Goal: Find specific page/section: Find specific page/section

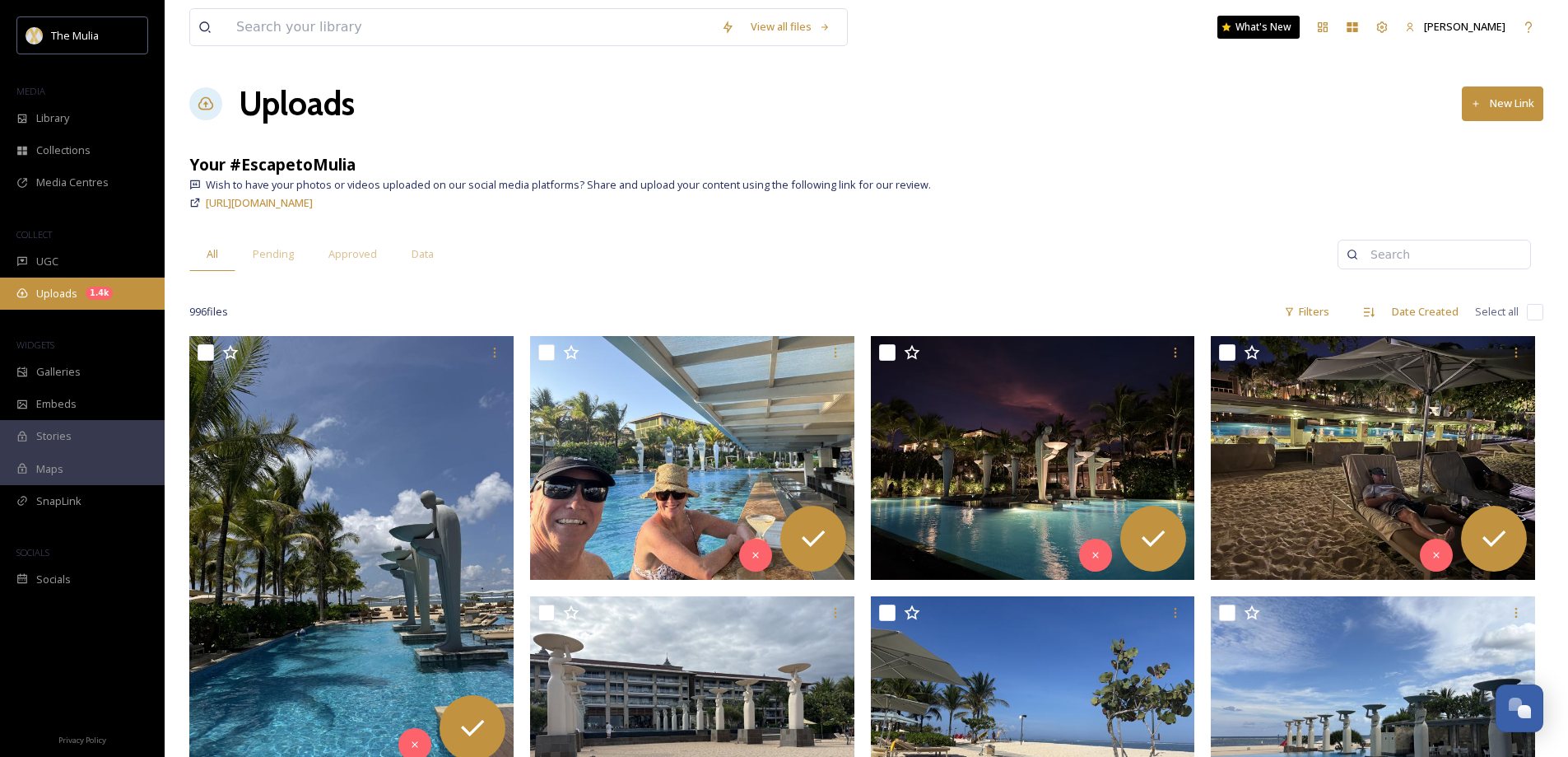
click at [69, 300] on span "Uploads" at bounding box center [57, 294] width 42 height 16
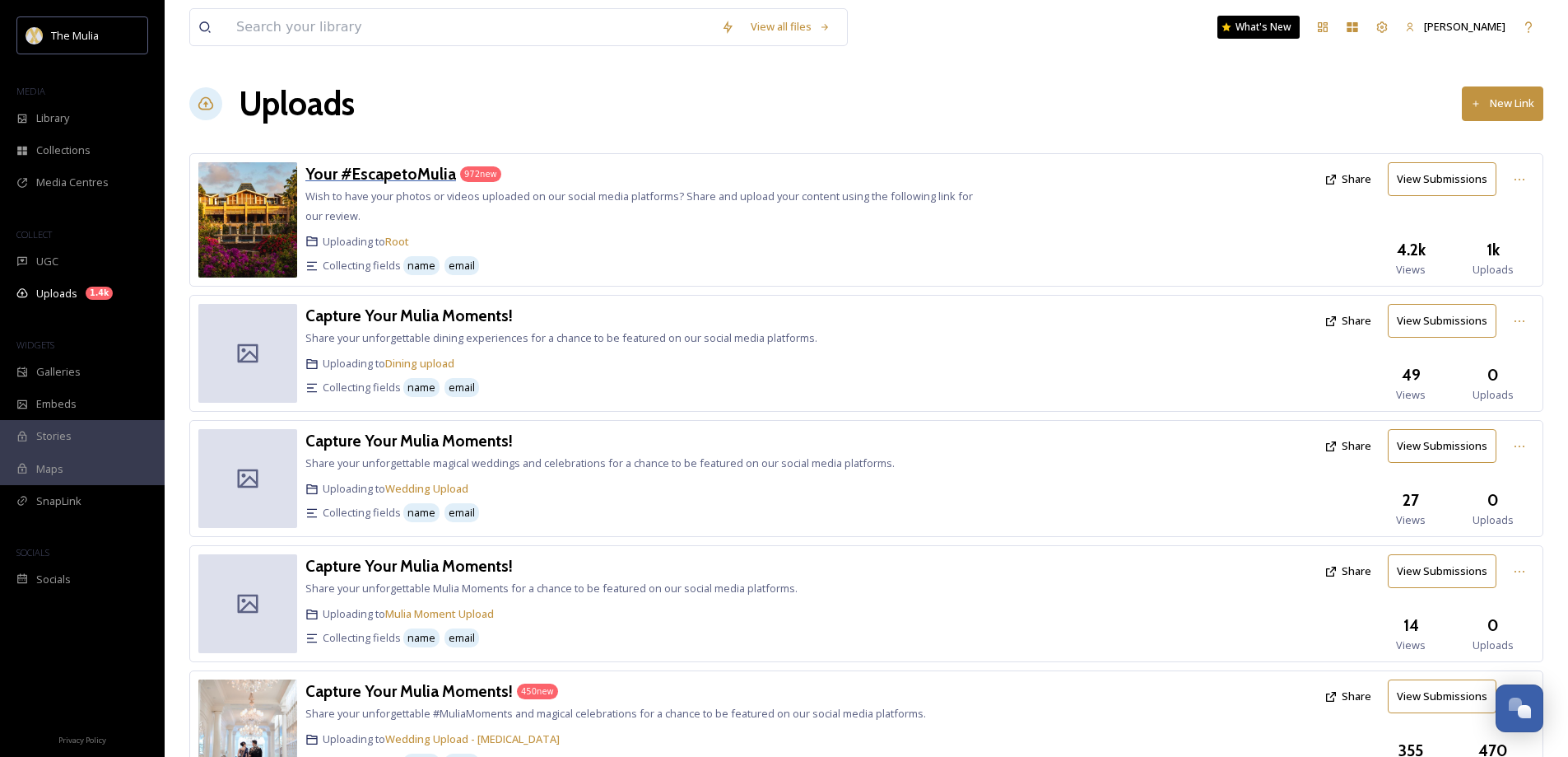
click at [424, 182] on h3 "Your #EscapetoMulia" at bounding box center [381, 174] width 151 height 20
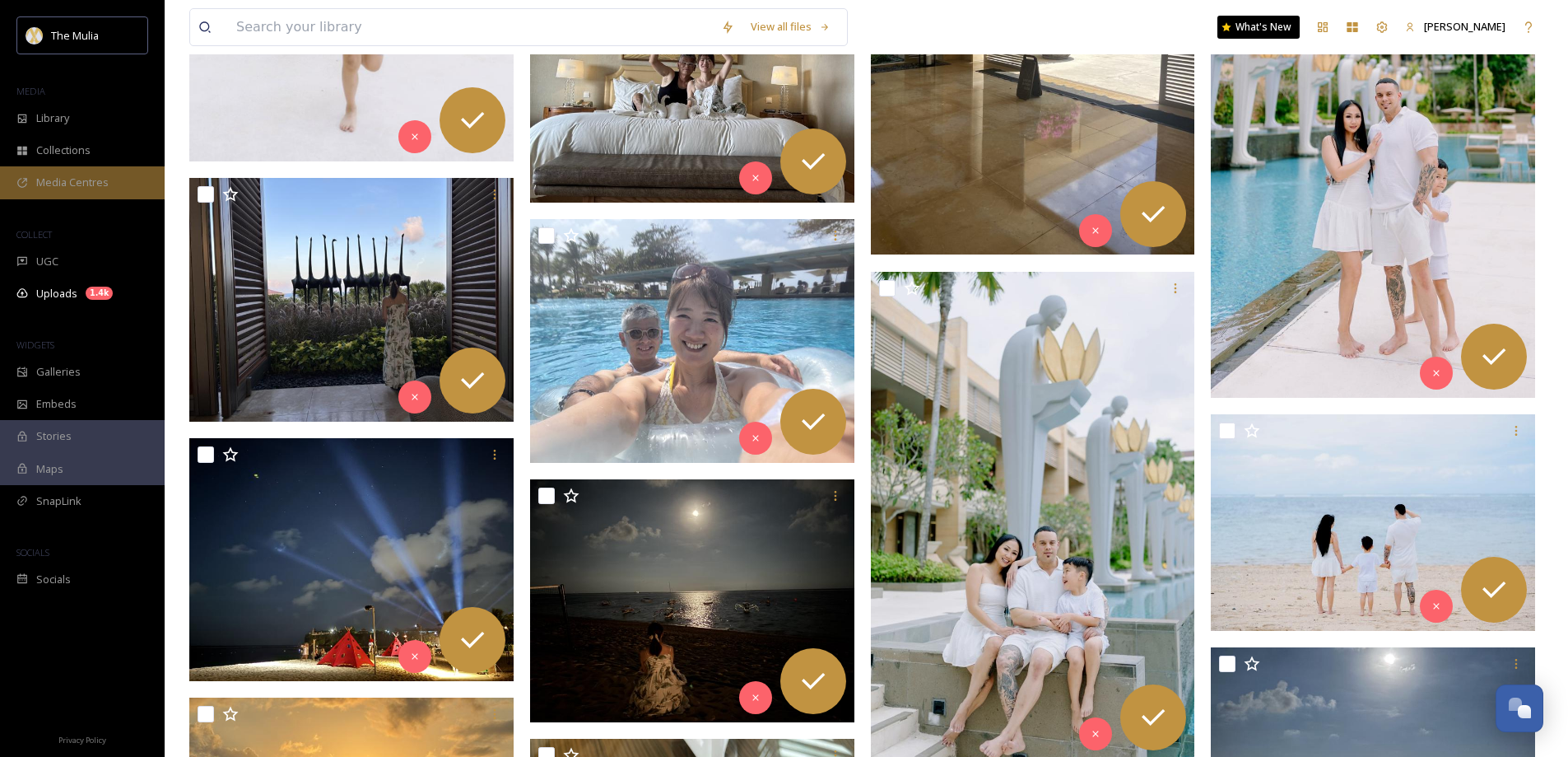
scroll to position [2471, 0]
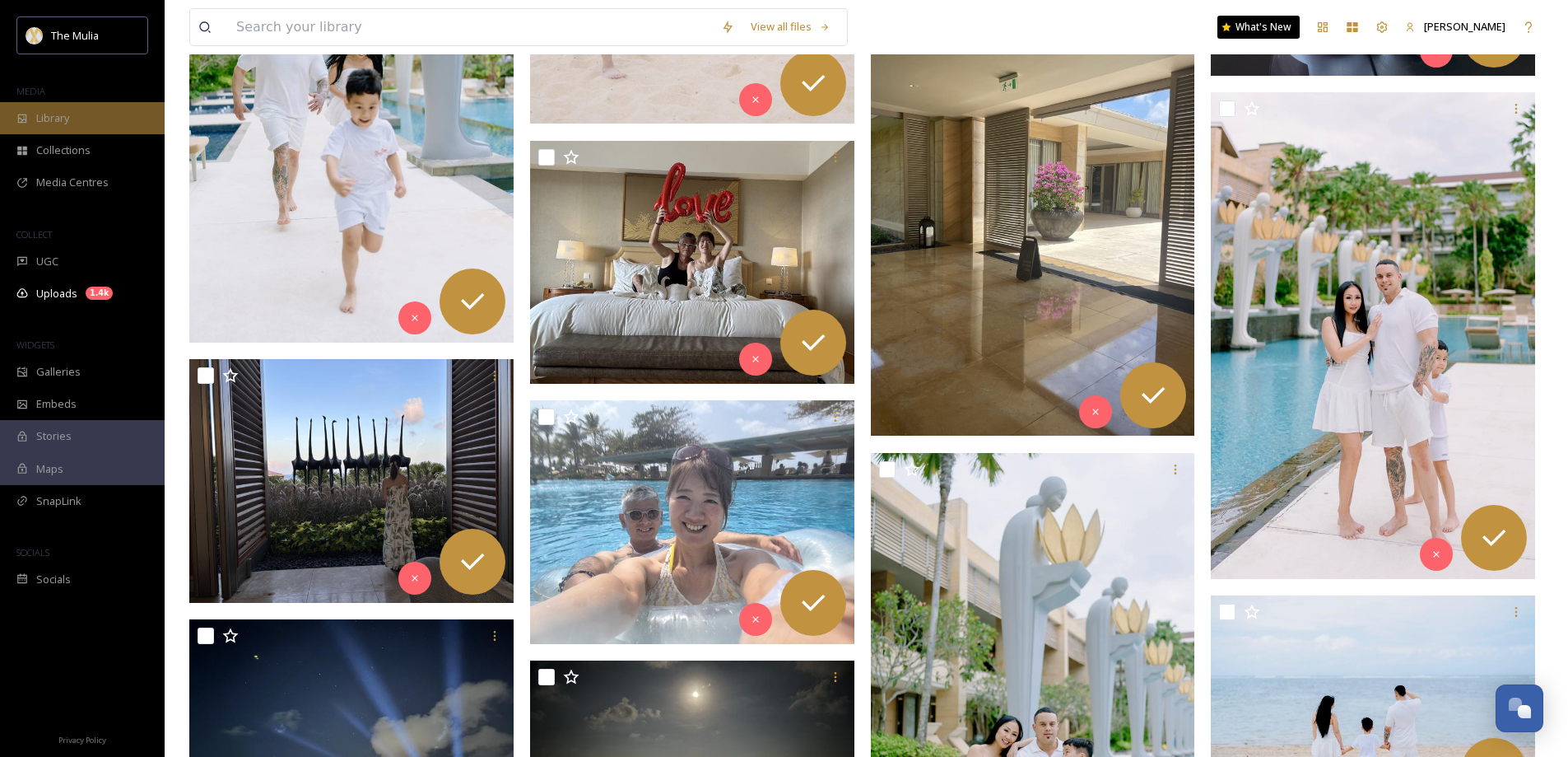
click at [66, 121] on span "Library" at bounding box center [52, 118] width 33 height 16
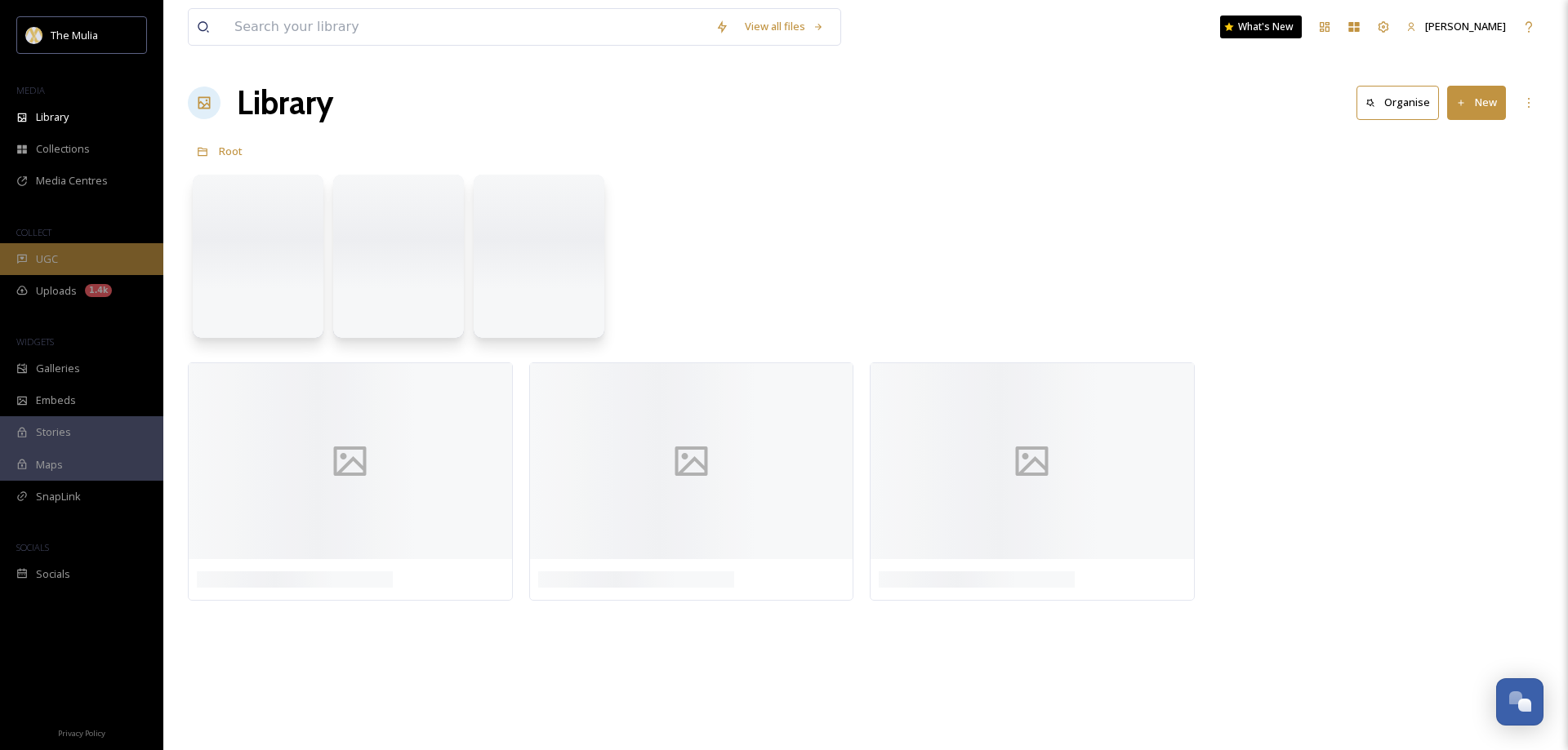
click at [62, 261] on div "UGC" at bounding box center [81, 259] width 164 height 32
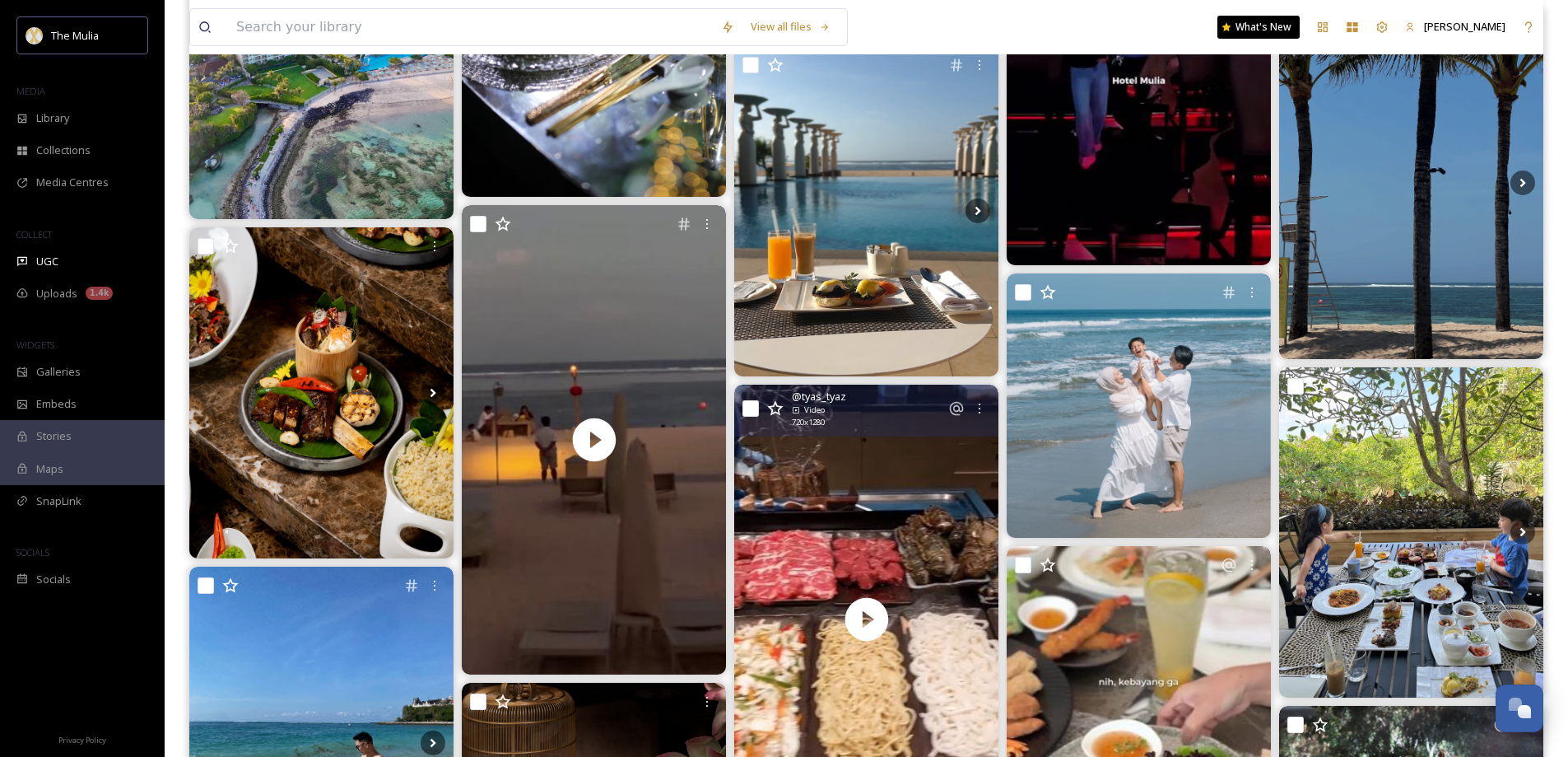
scroll to position [659, 0]
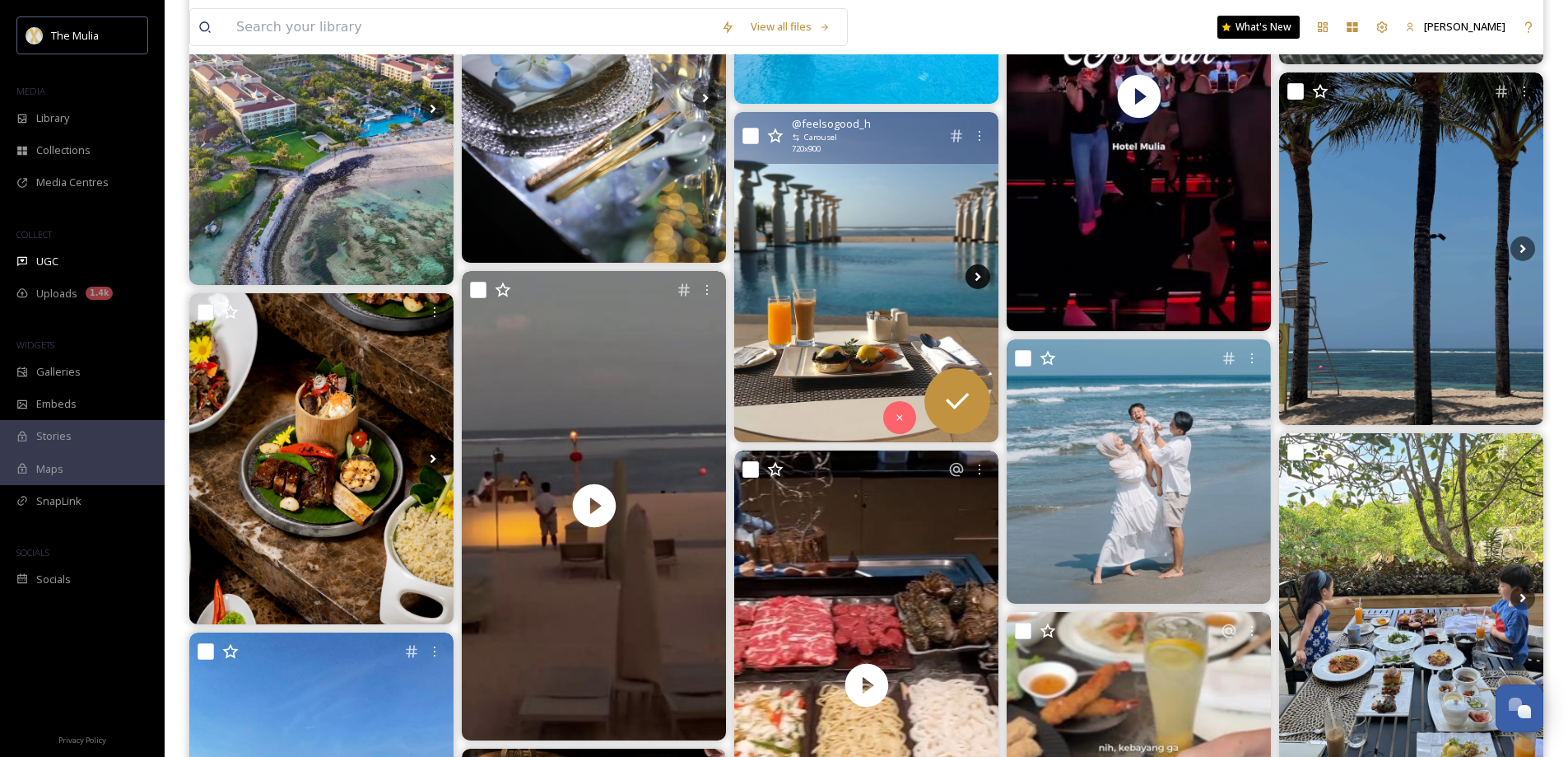
click at [984, 278] on icon at bounding box center [978, 277] width 25 height 25
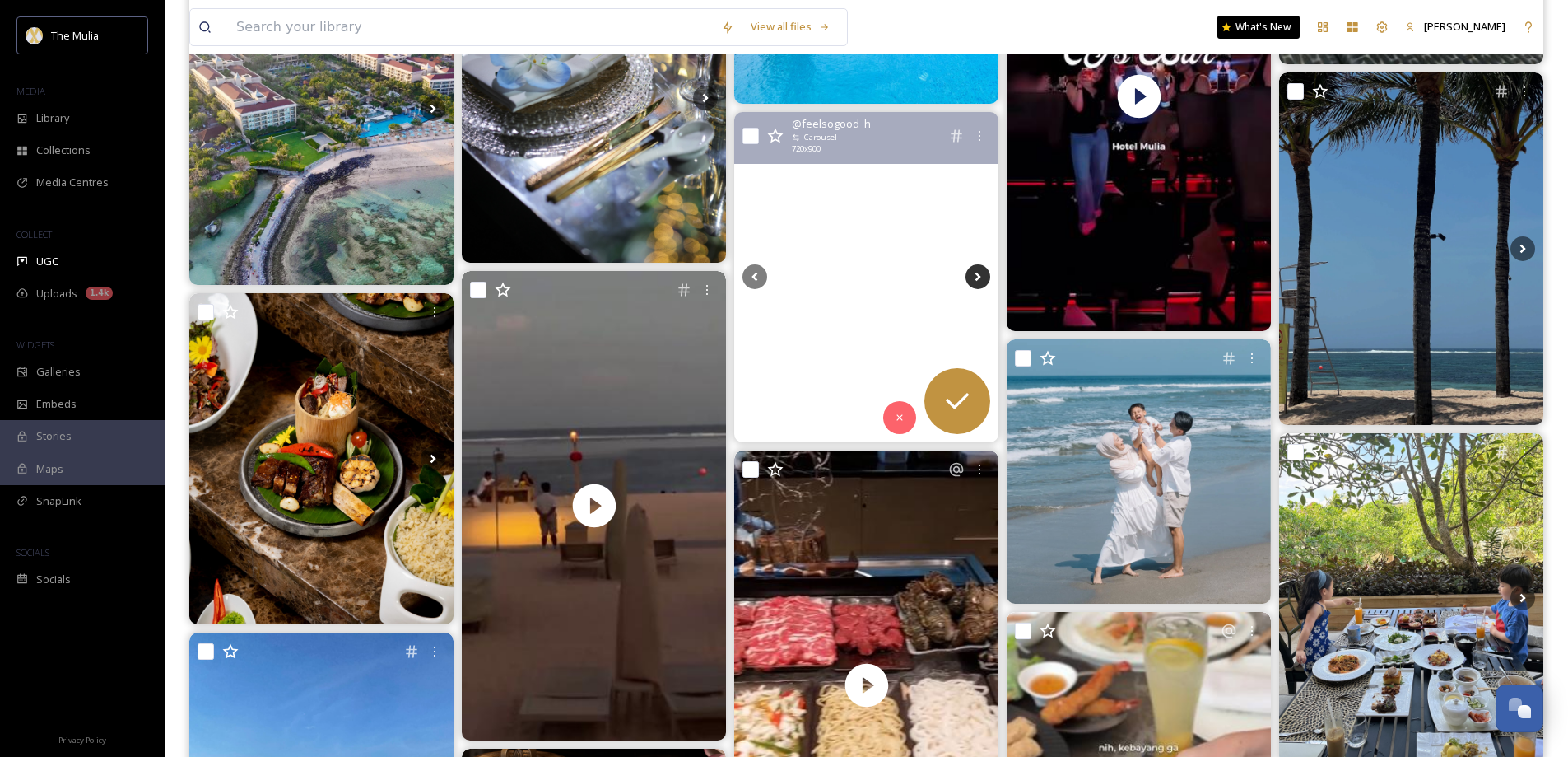
click at [975, 279] on icon at bounding box center [978, 277] width 25 height 25
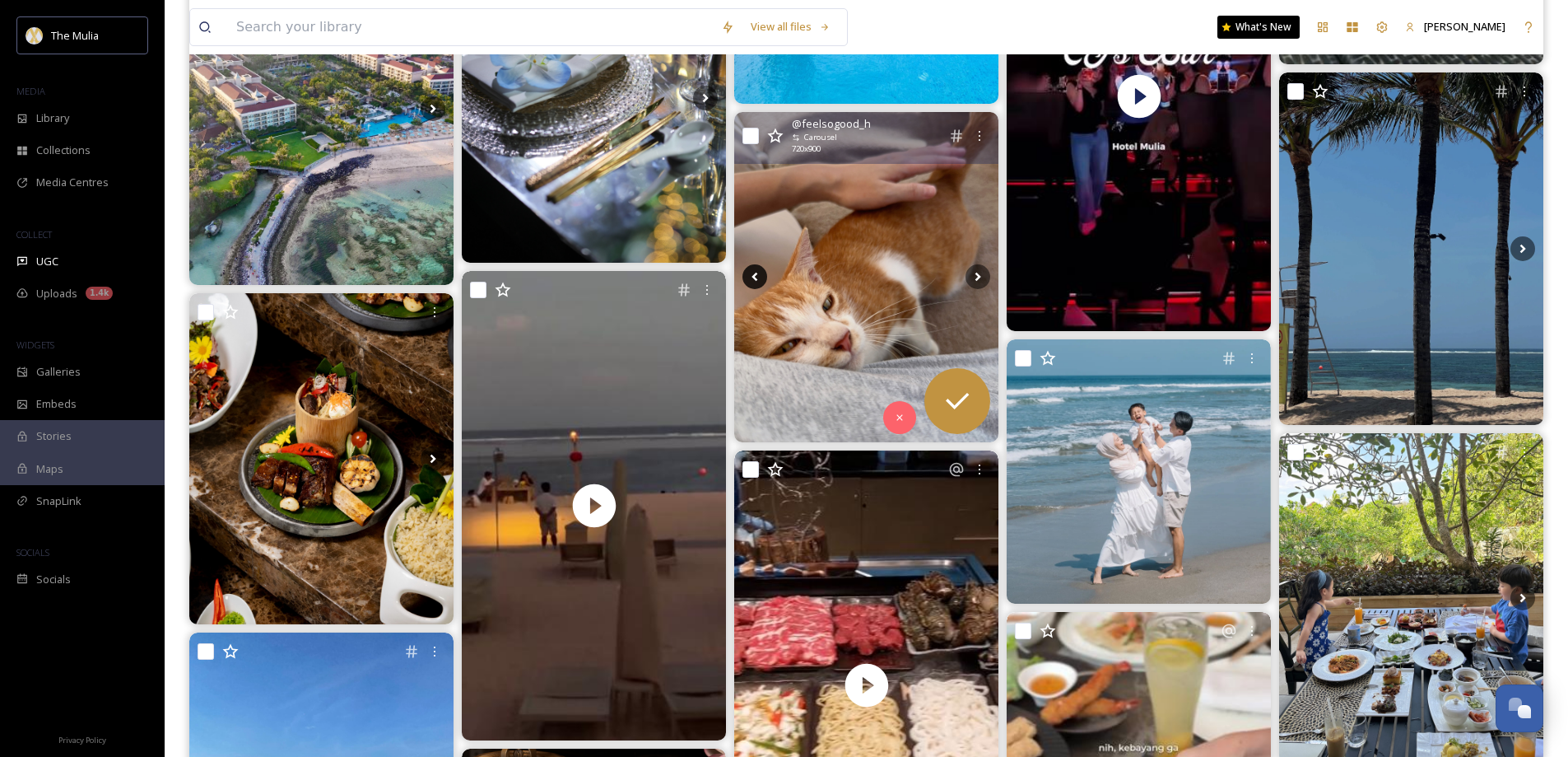
click at [753, 267] on icon at bounding box center [755, 277] width 25 height 25
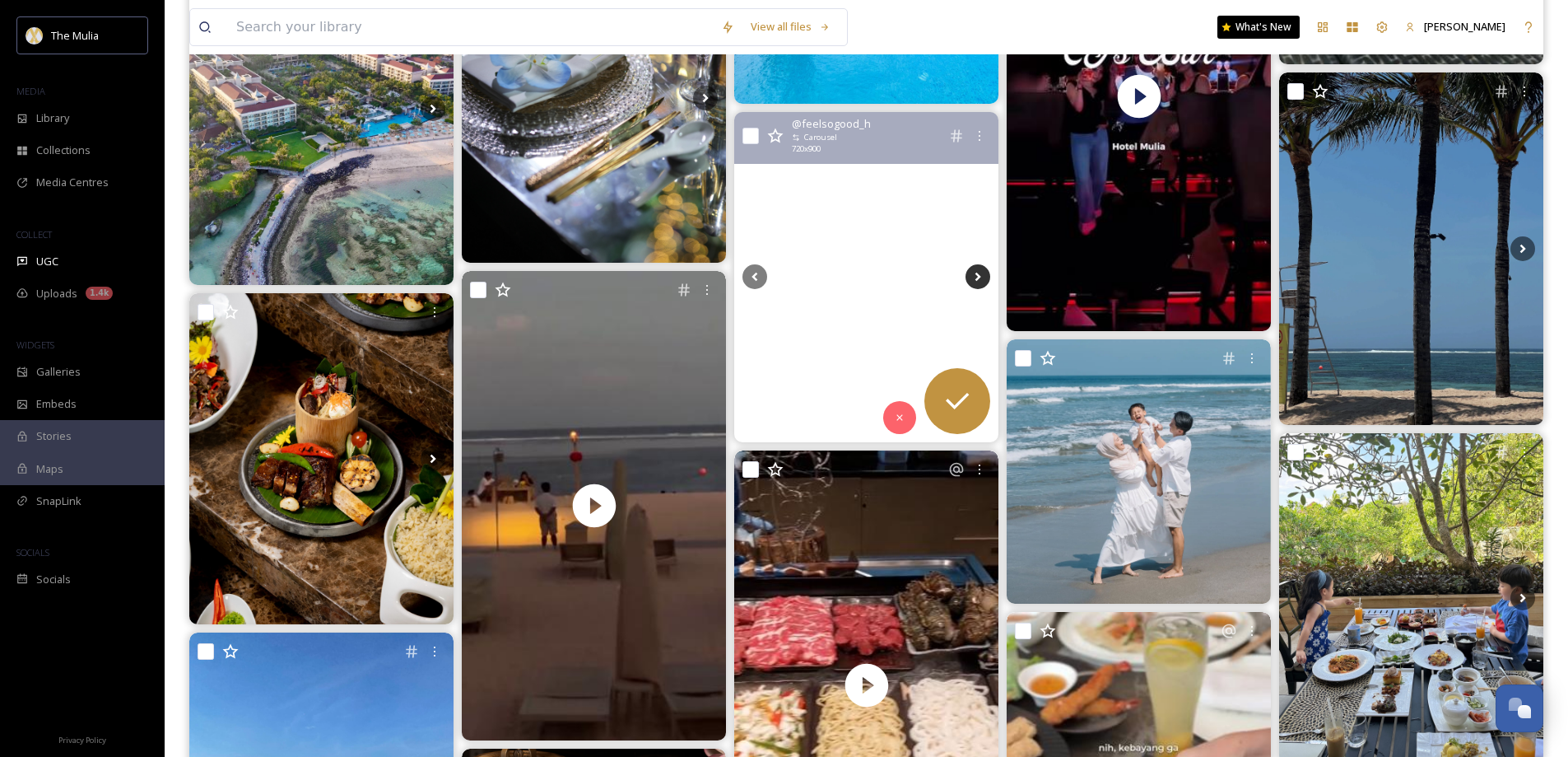
click at [975, 280] on icon at bounding box center [978, 277] width 25 height 25
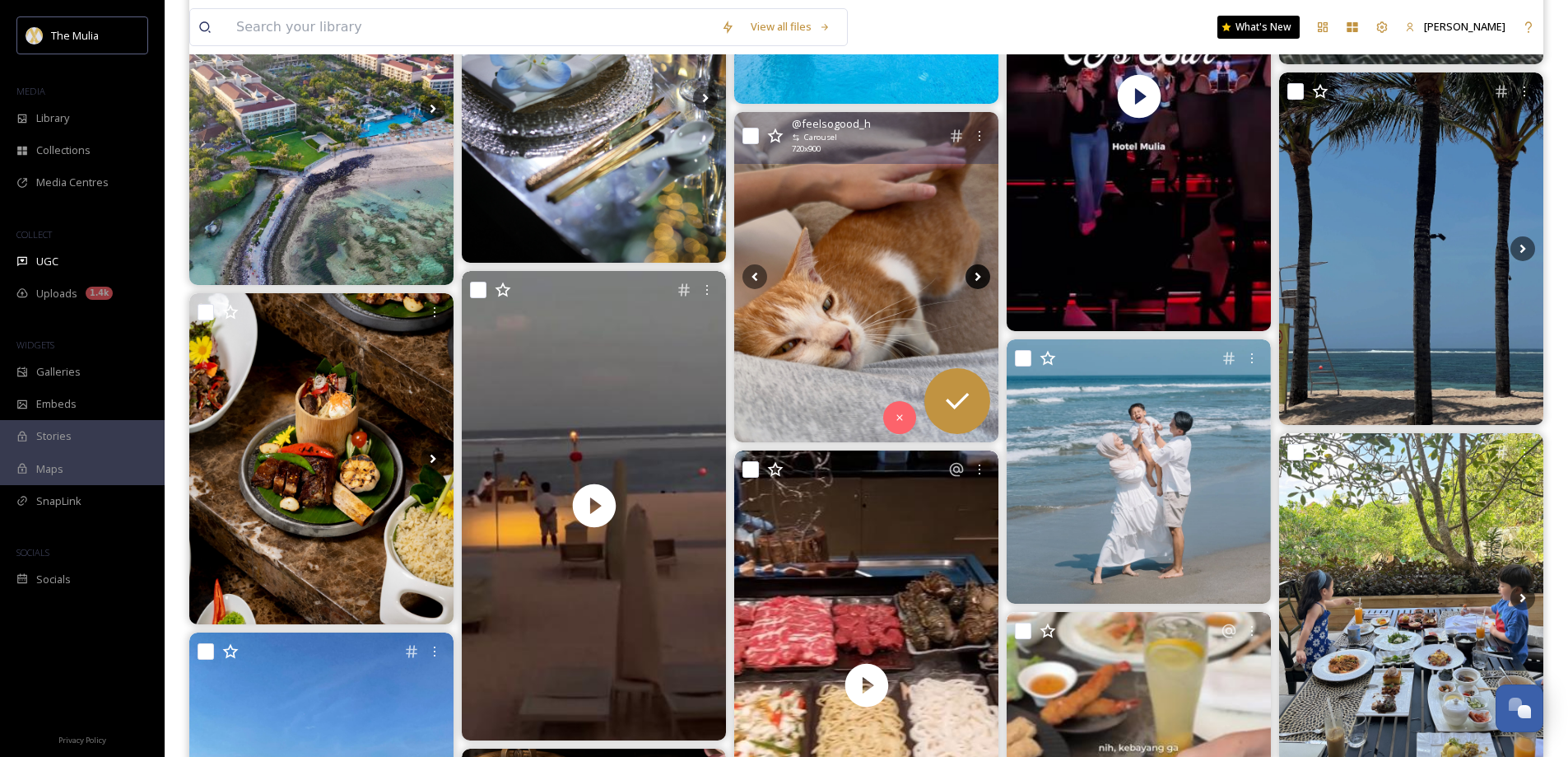
click at [975, 280] on icon at bounding box center [978, 277] width 25 height 25
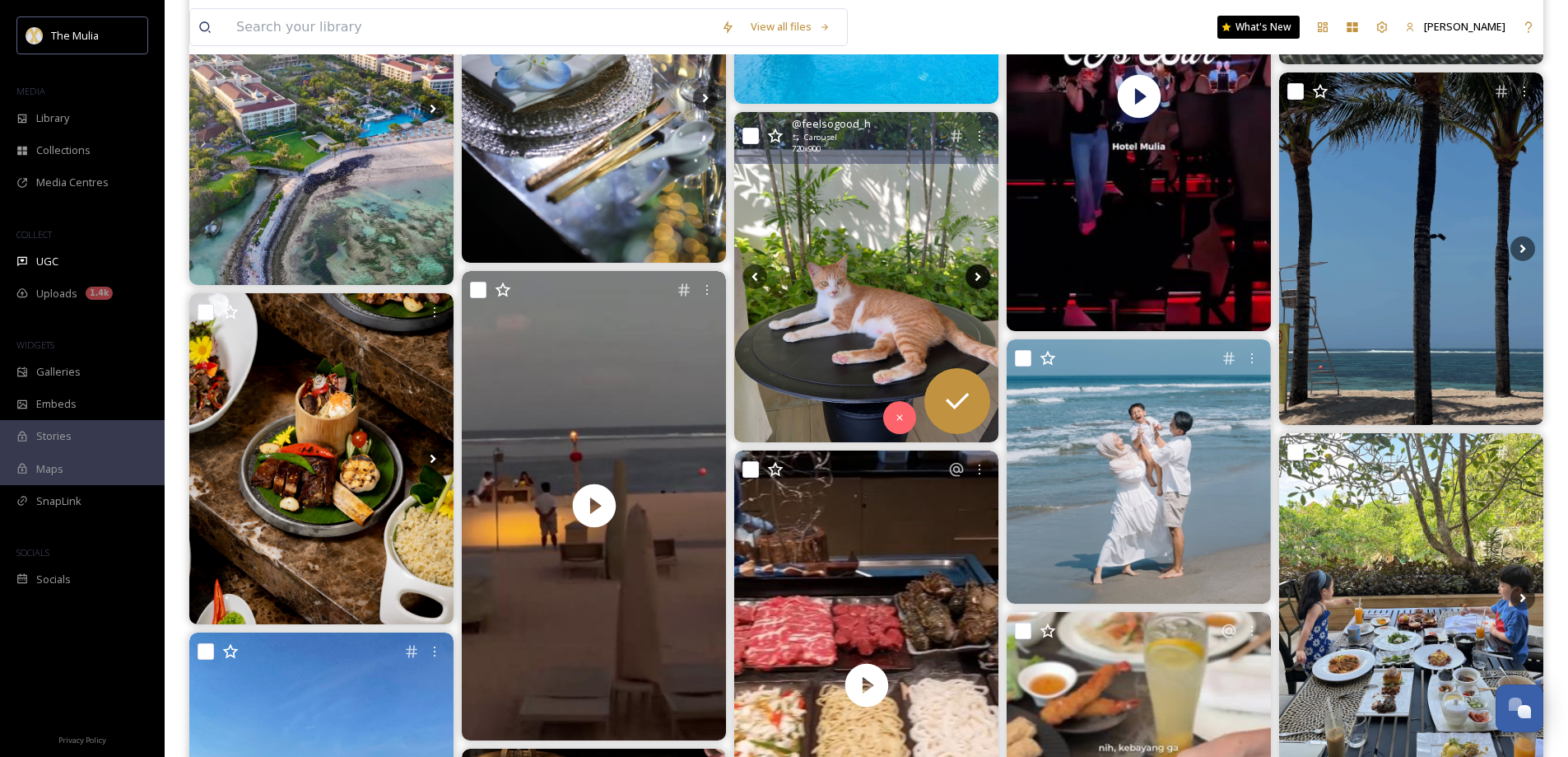
click at [971, 276] on icon at bounding box center [978, 277] width 25 height 25
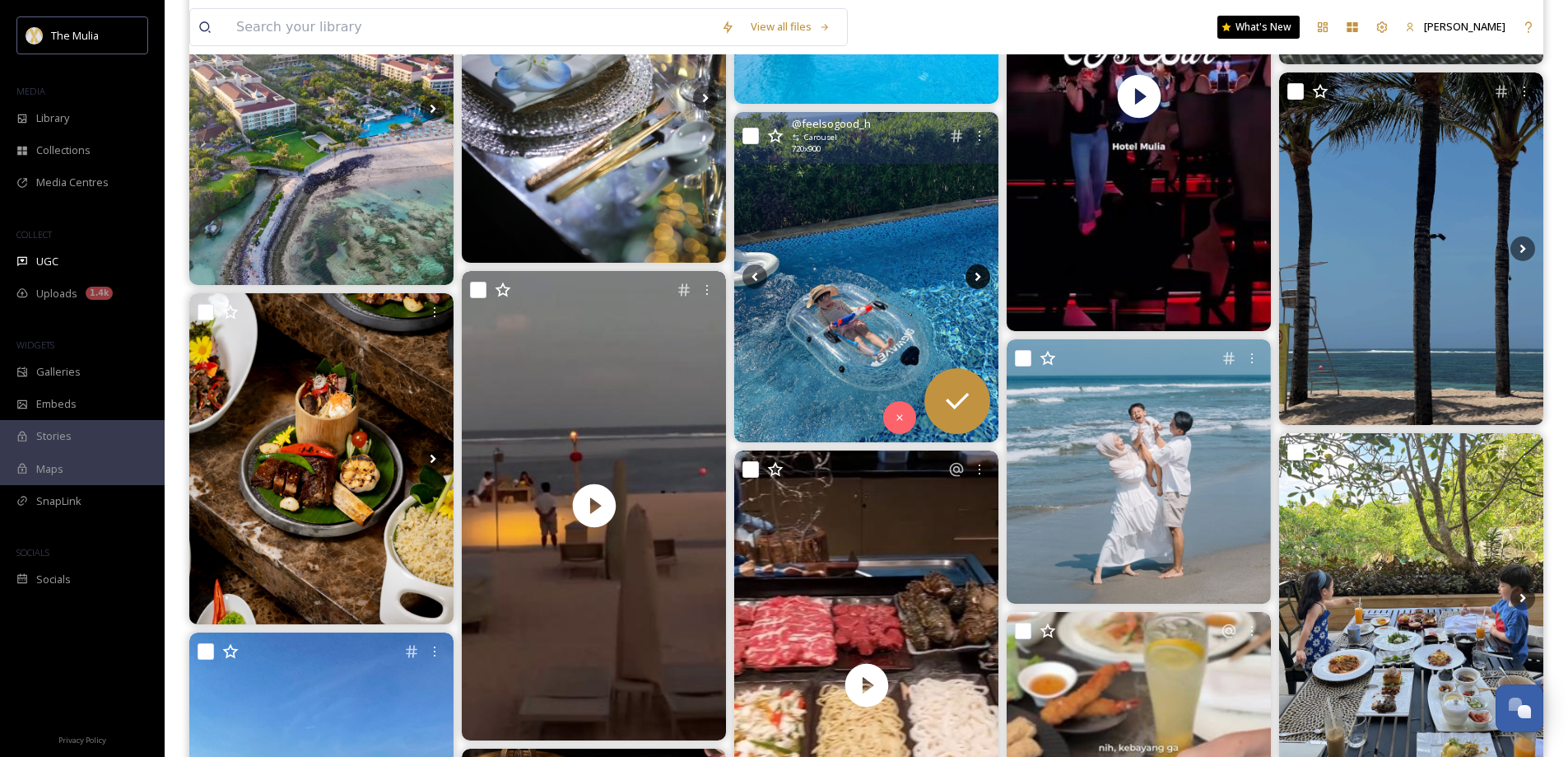
click at [971, 276] on icon at bounding box center [978, 277] width 25 height 25
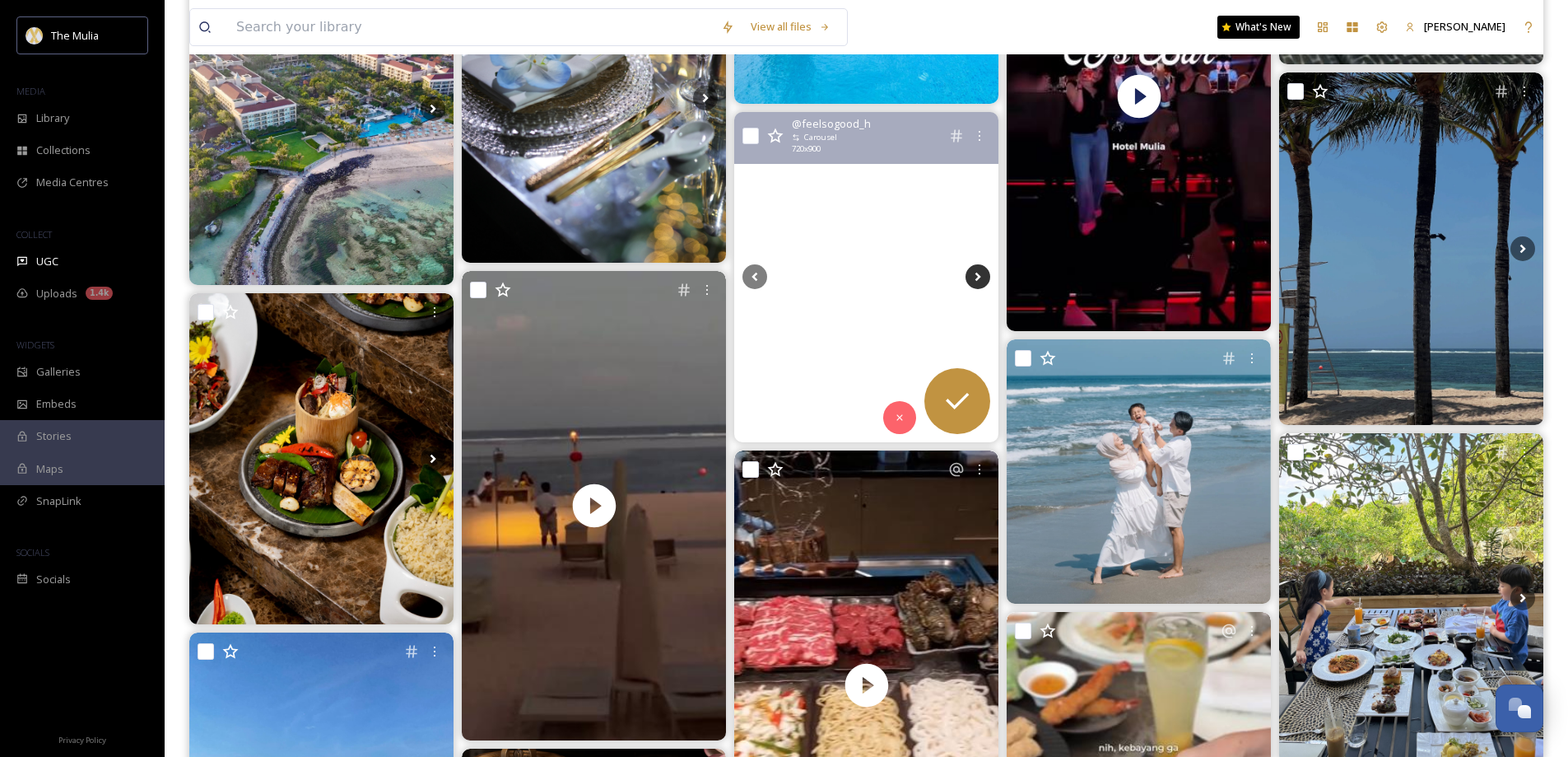
click at [971, 276] on icon at bounding box center [978, 277] width 25 height 25
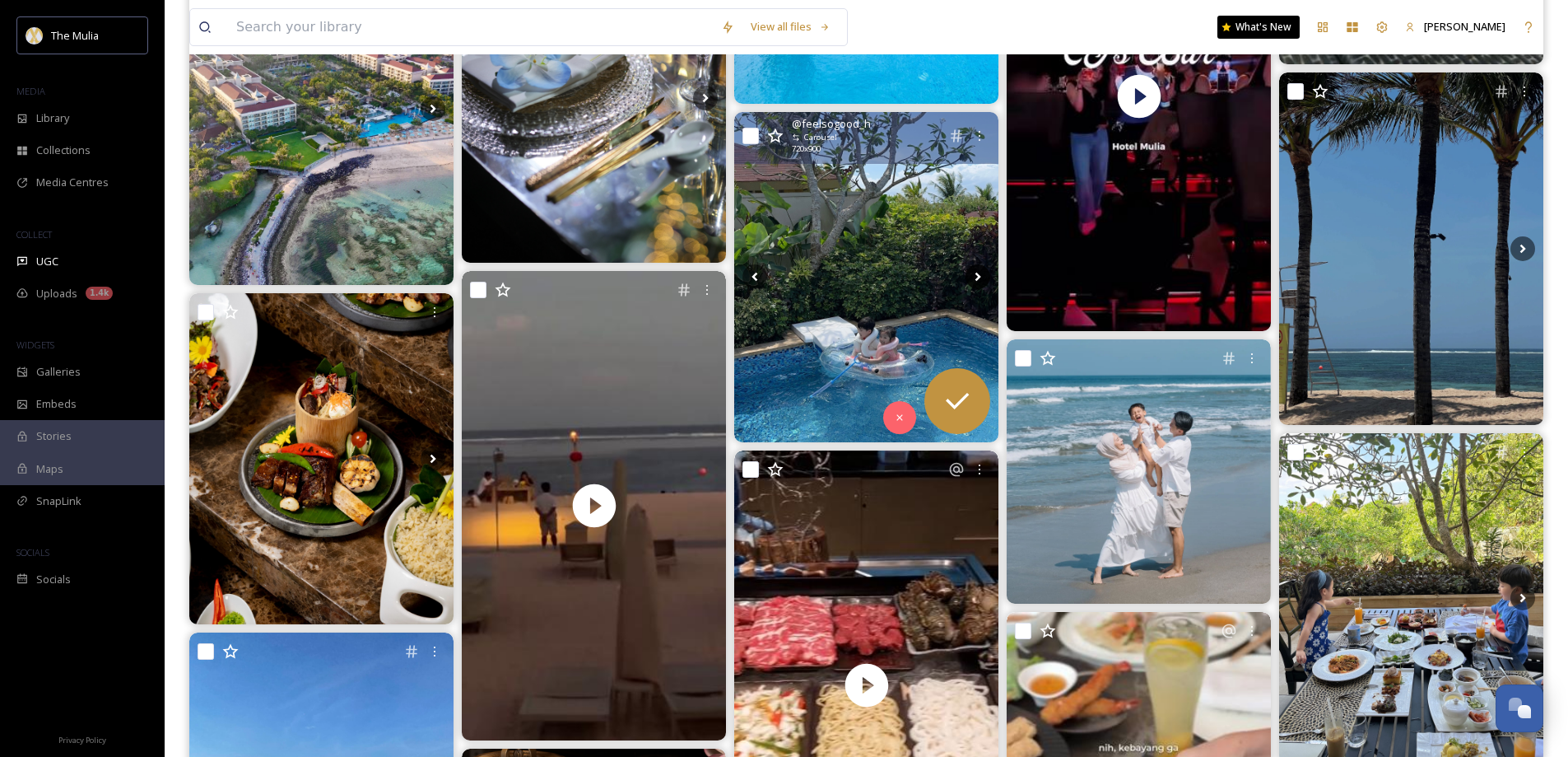
click at [971, 276] on icon at bounding box center [978, 277] width 25 height 25
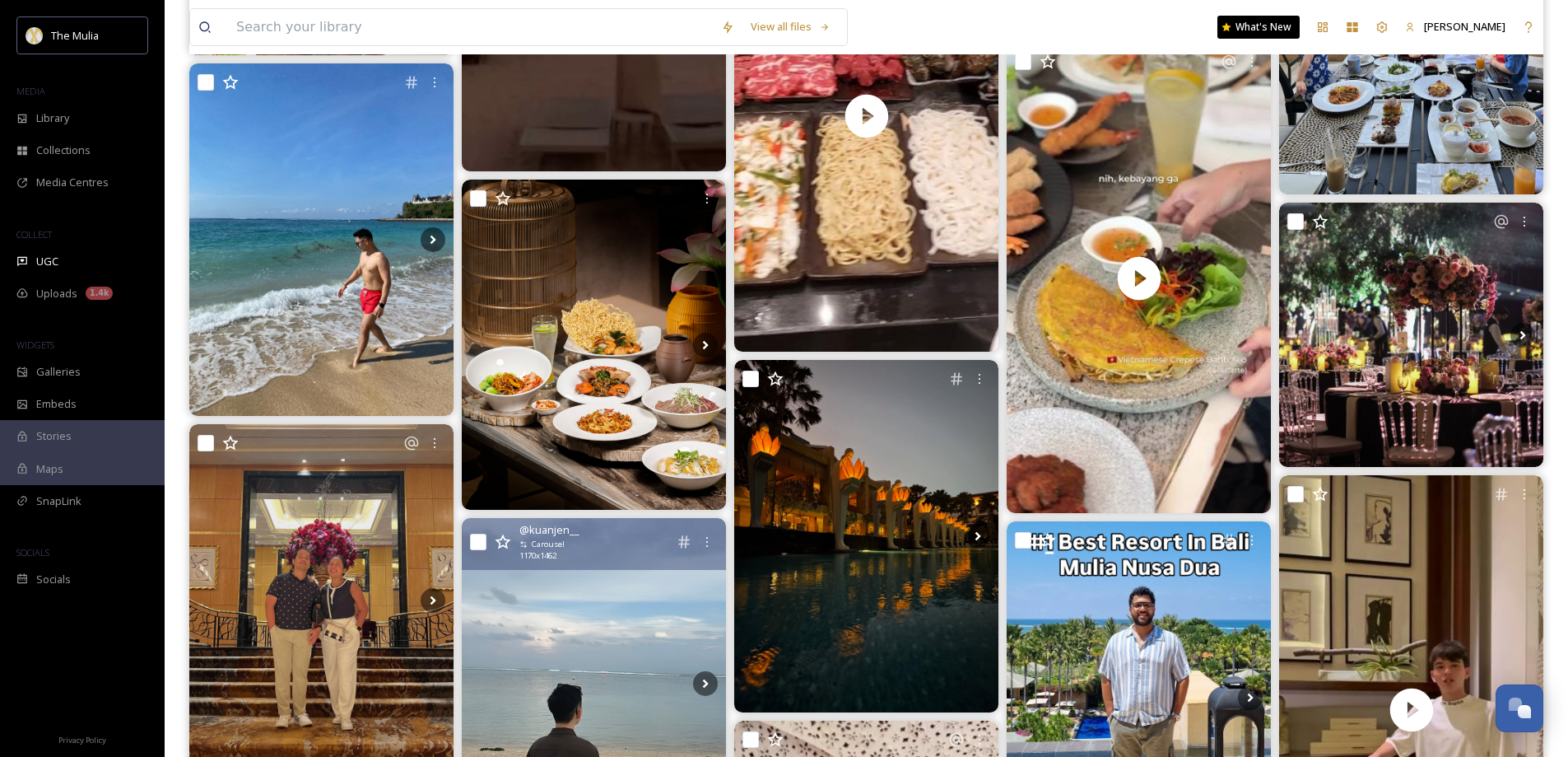
scroll to position [1483, 0]
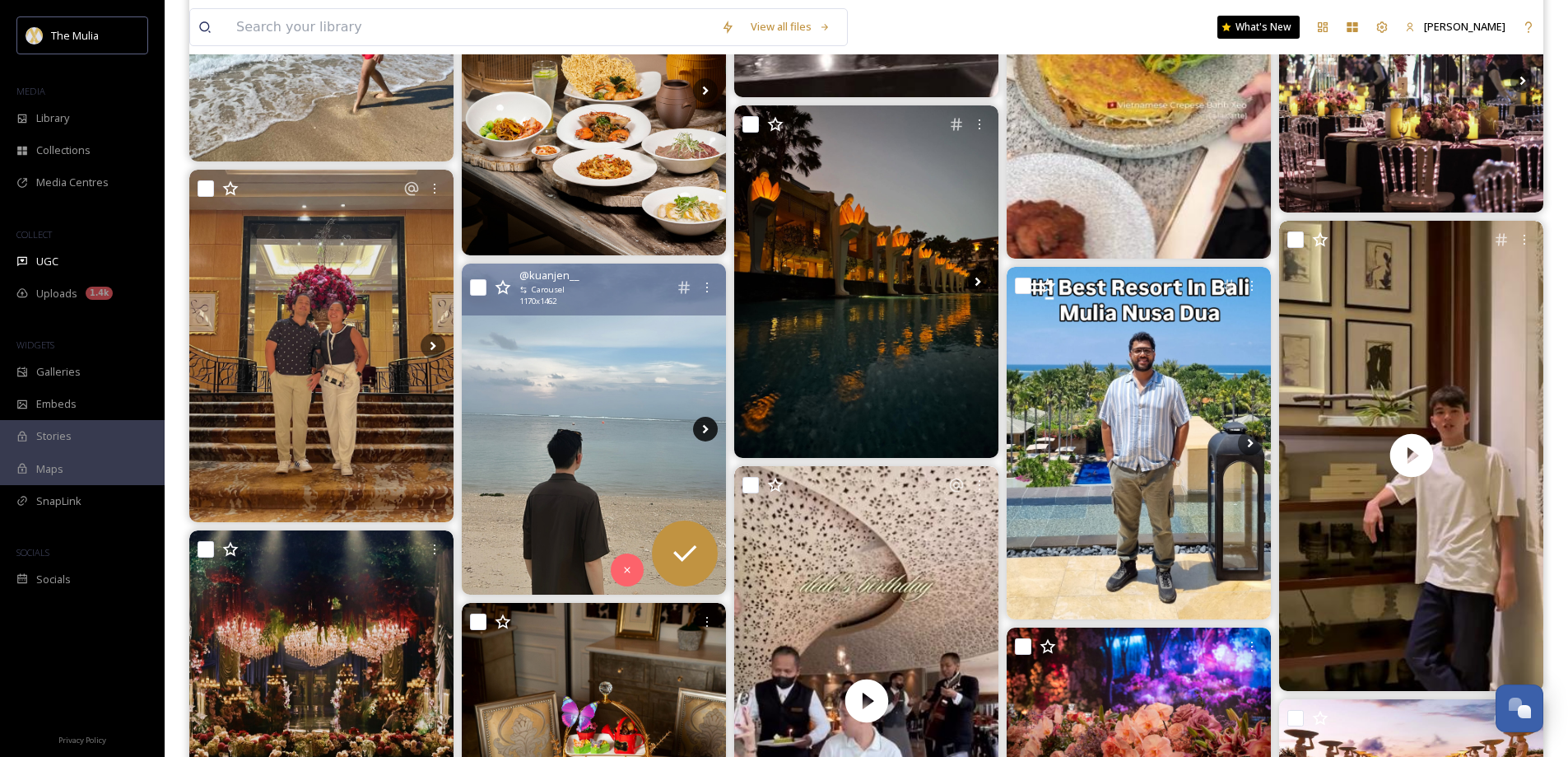
click at [710, 424] on icon at bounding box center [706, 429] width 25 height 25
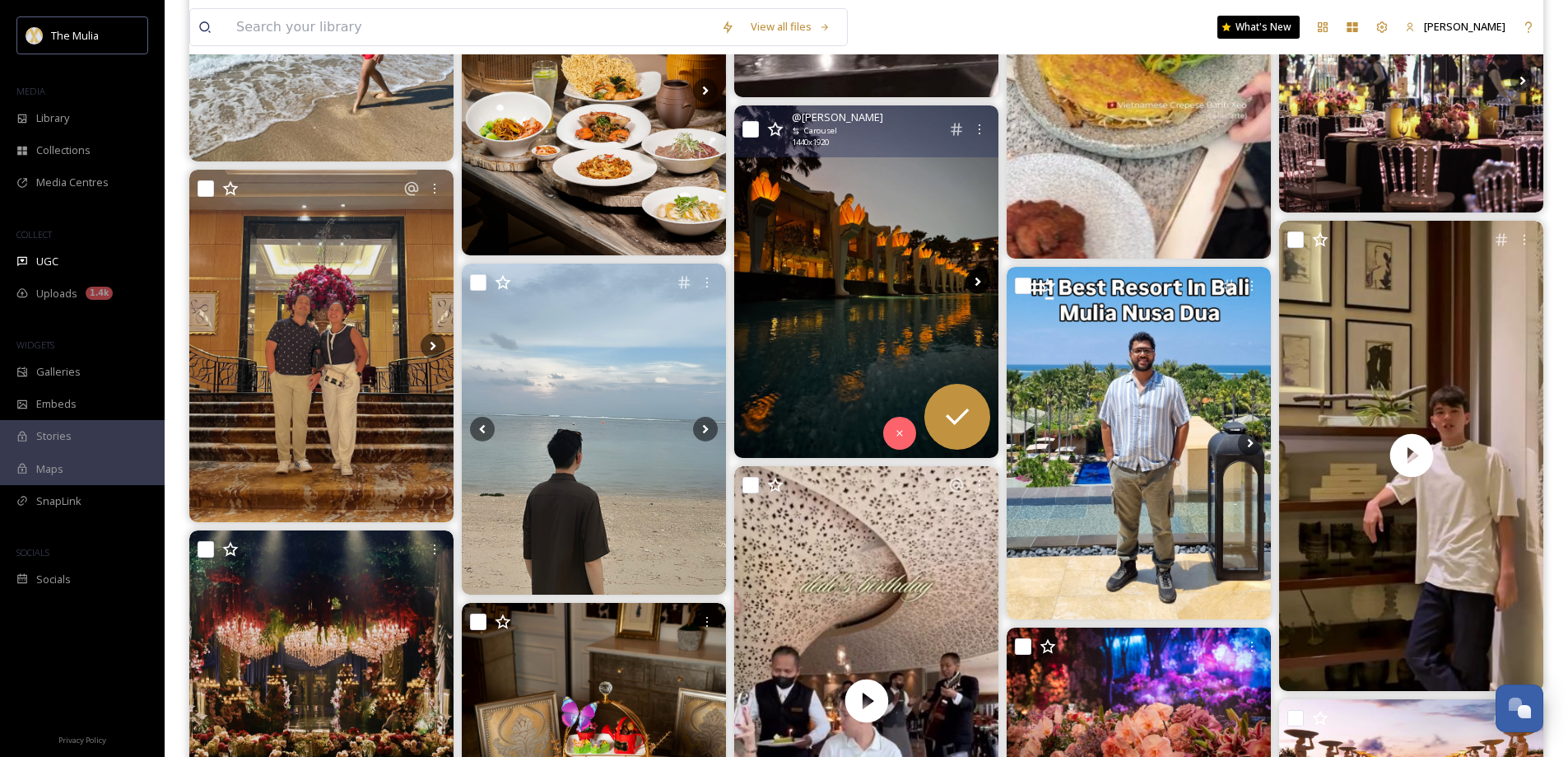
click at [978, 285] on icon at bounding box center [978, 281] width 25 height 25
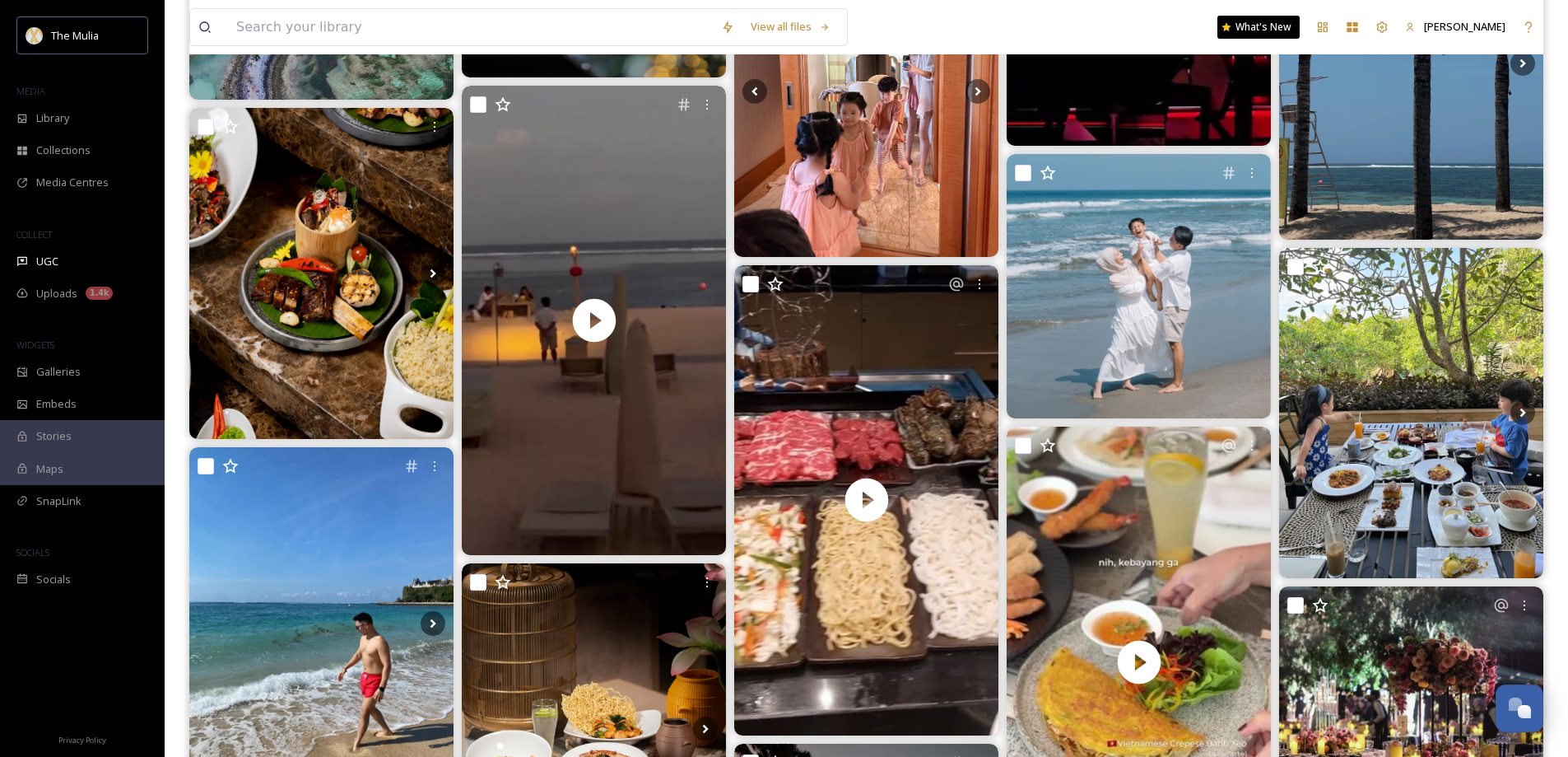
scroll to position [84, 0]
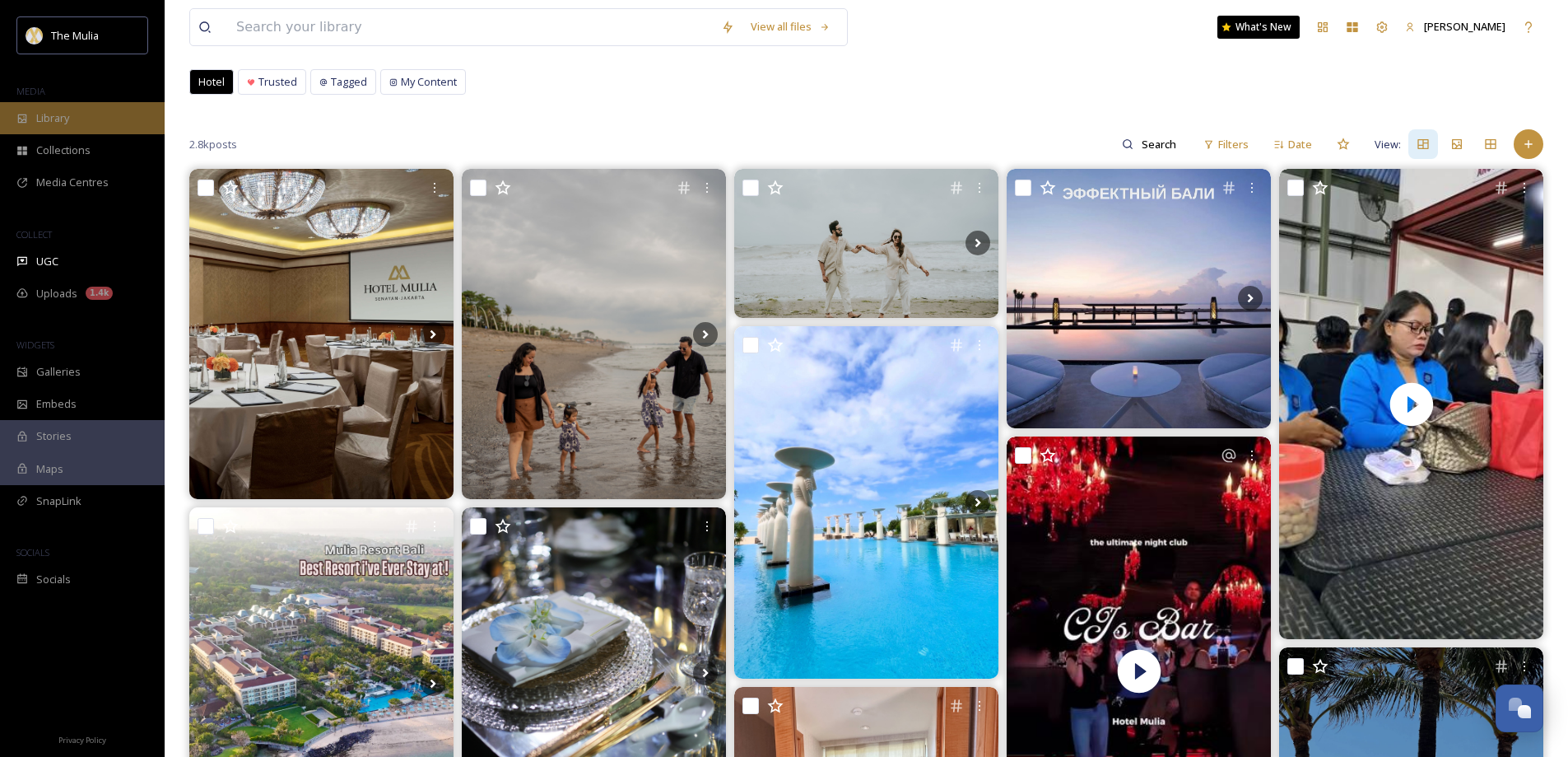
click at [51, 109] on div "Library" at bounding box center [82, 118] width 165 height 32
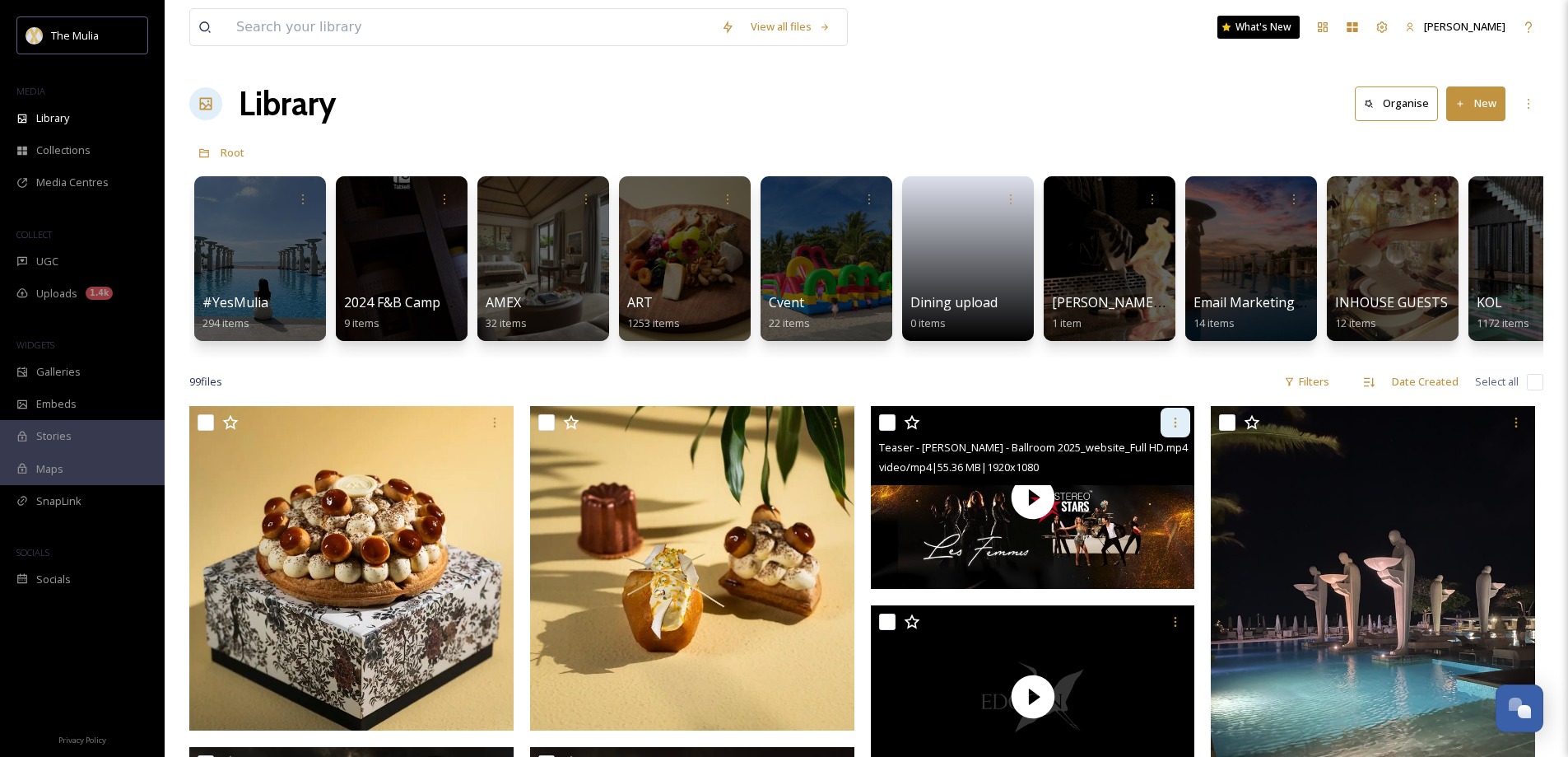
click at [1174, 429] on icon at bounding box center [1176, 423] width 13 height 13
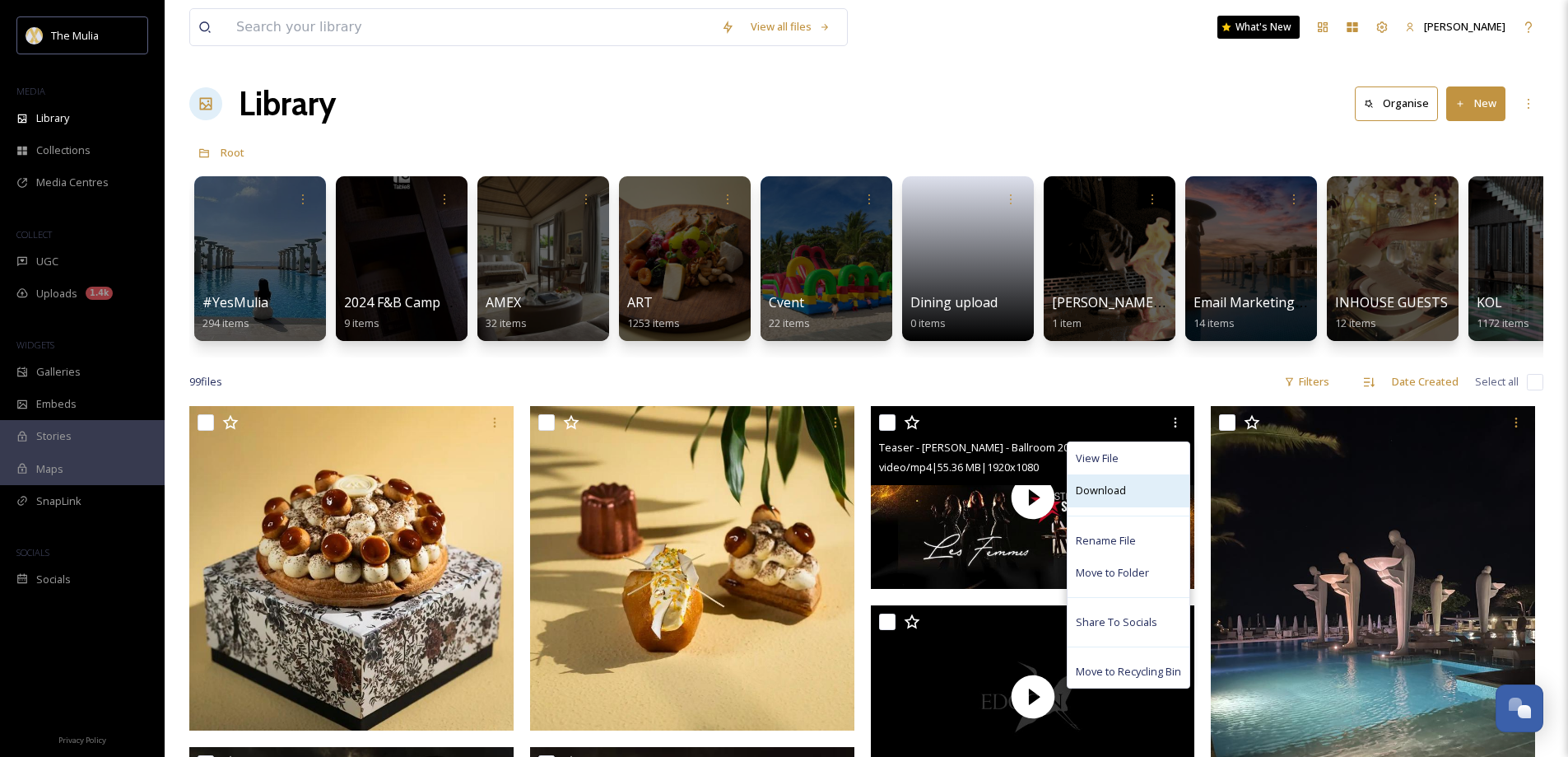
click at [1118, 498] on span "Download" at bounding box center [1101, 490] width 50 height 16
